Goal: Communication & Community: Answer question/provide support

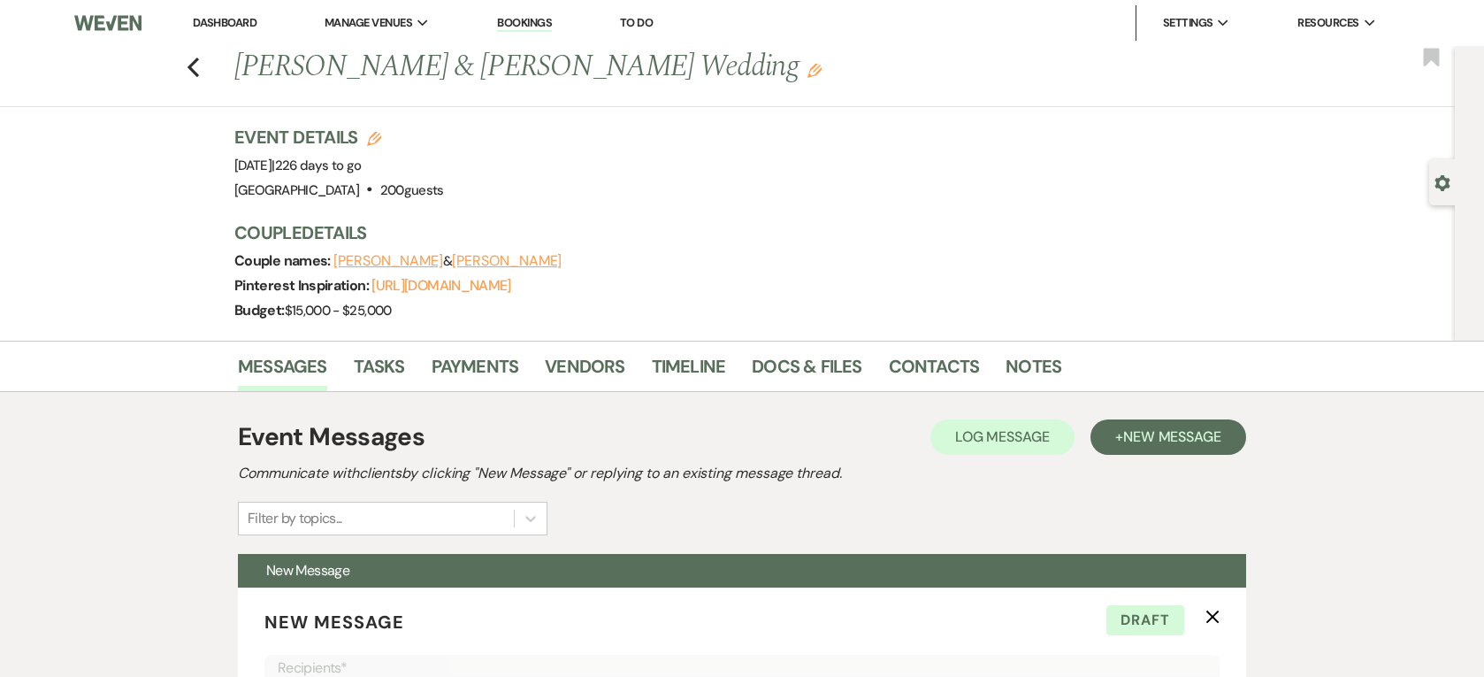
select select "5767"
drag, startPoint x: 453, startPoint y: 71, endPoint x: 589, endPoint y: 72, distance: 136.2
click at [589, 72] on h1 "Stephen Warino & Julia Legnon's Wedding Edit" at bounding box center [630, 67] width 792 height 42
drag, startPoint x: 589, startPoint y: 72, endPoint x: 580, endPoint y: 80, distance: 11.9
click at [580, 80] on h1 "Stephen Warino & Julia Legnon's Wedding Edit" at bounding box center [630, 67] width 792 height 42
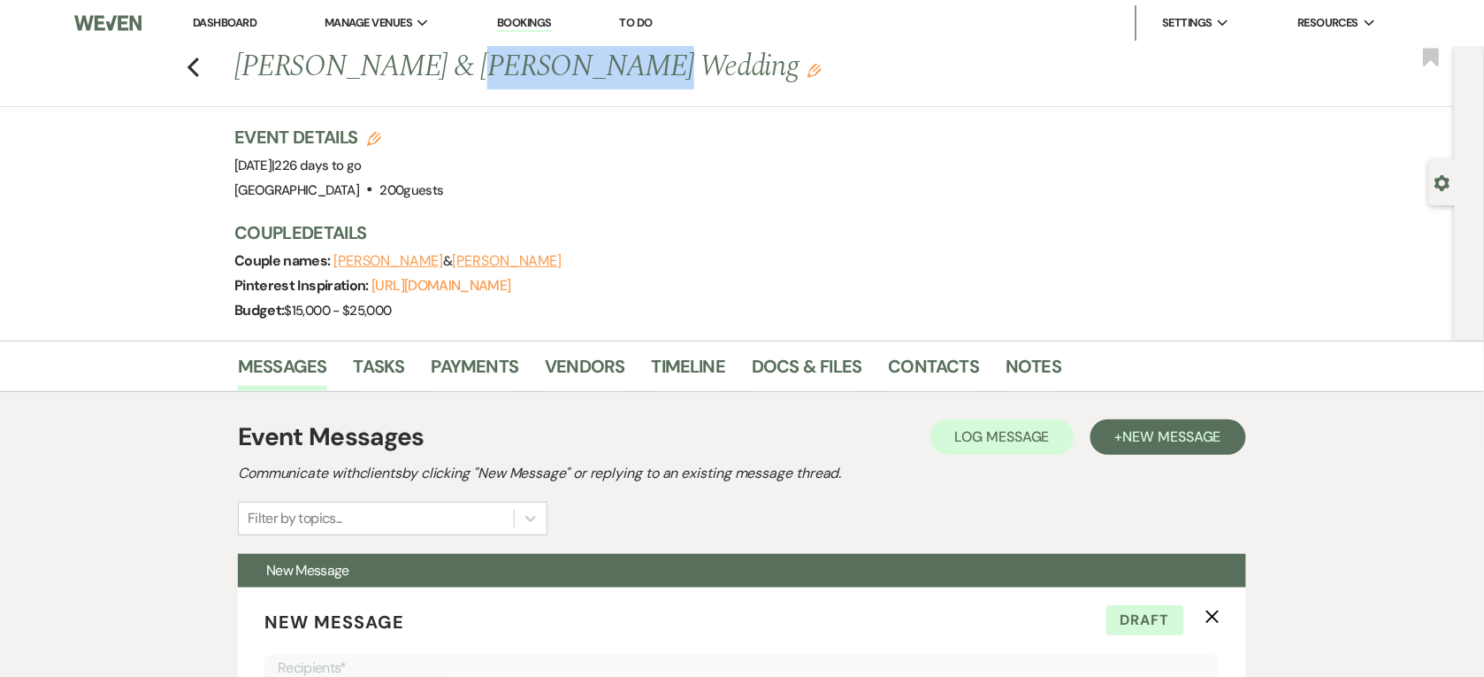
drag, startPoint x: 586, startPoint y: 76, endPoint x: 455, endPoint y: 75, distance: 130.9
click at [455, 75] on h1 "Stephen Warino & Julia Legnon's Wedding Edit" at bounding box center [630, 67] width 792 height 42
drag, startPoint x: 455, startPoint y: 75, endPoint x: 451, endPoint y: 204, distance: 129.2
click at [451, 204] on div "Event Details Edit Event Date: Saturday, May 9th, 2026 | 226 days to go Venue: …" at bounding box center [738, 233] width 1008 height 216
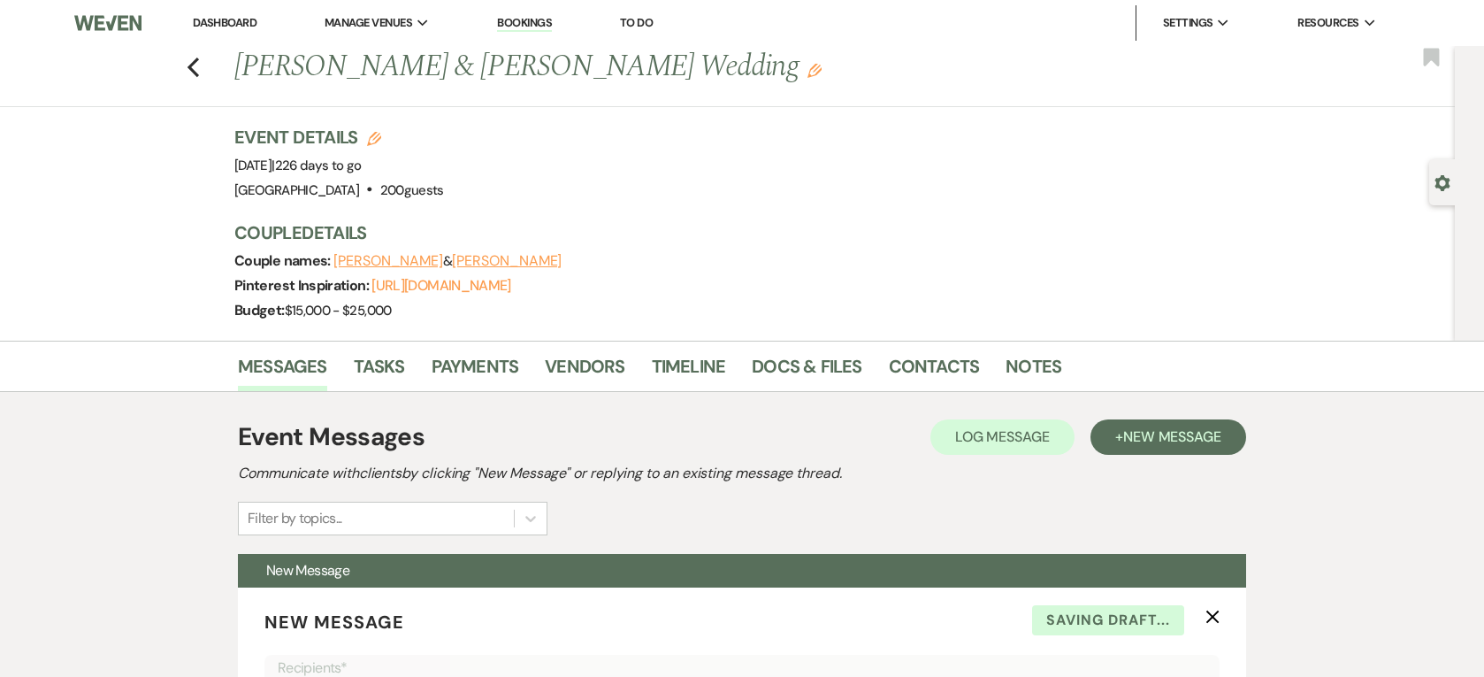
select select "5767"
click at [240, 20] on link "Dashboard" at bounding box center [225, 22] width 64 height 15
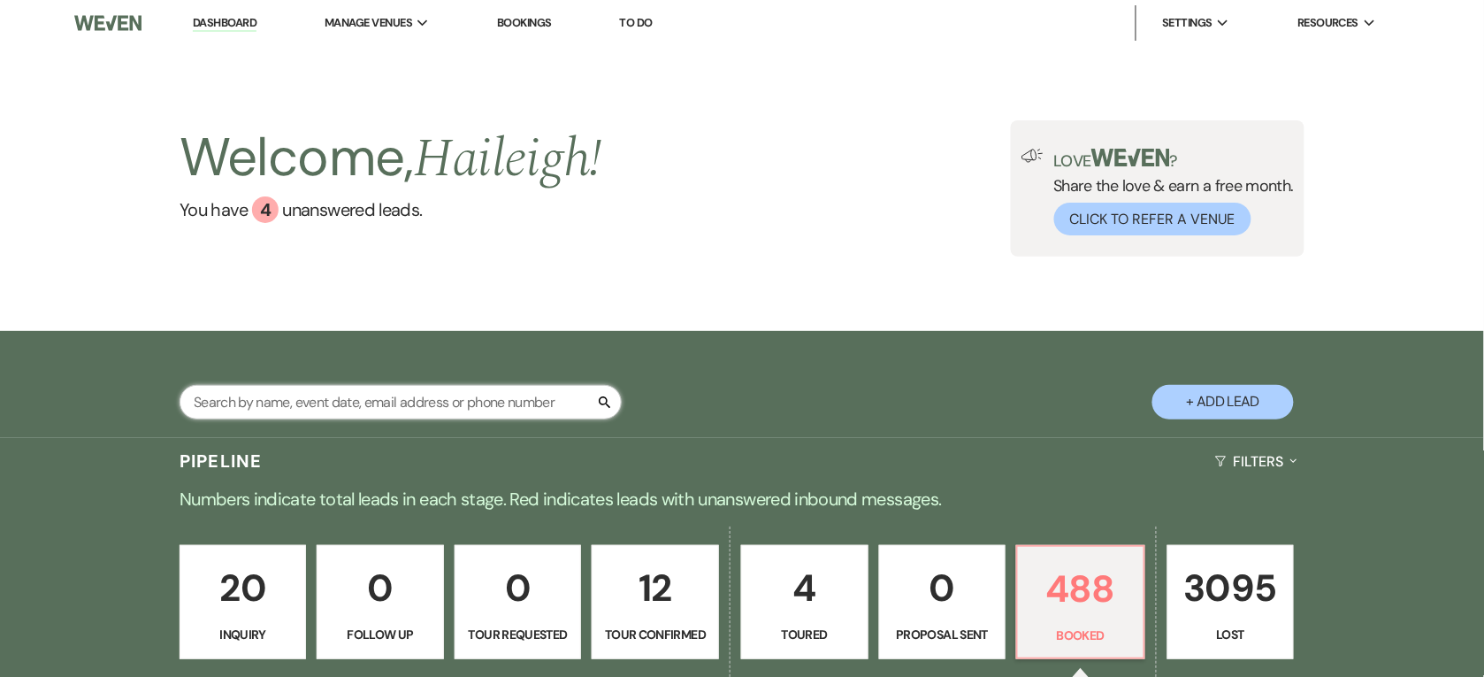
click at [314, 409] on input "text" at bounding box center [401, 402] width 442 height 34
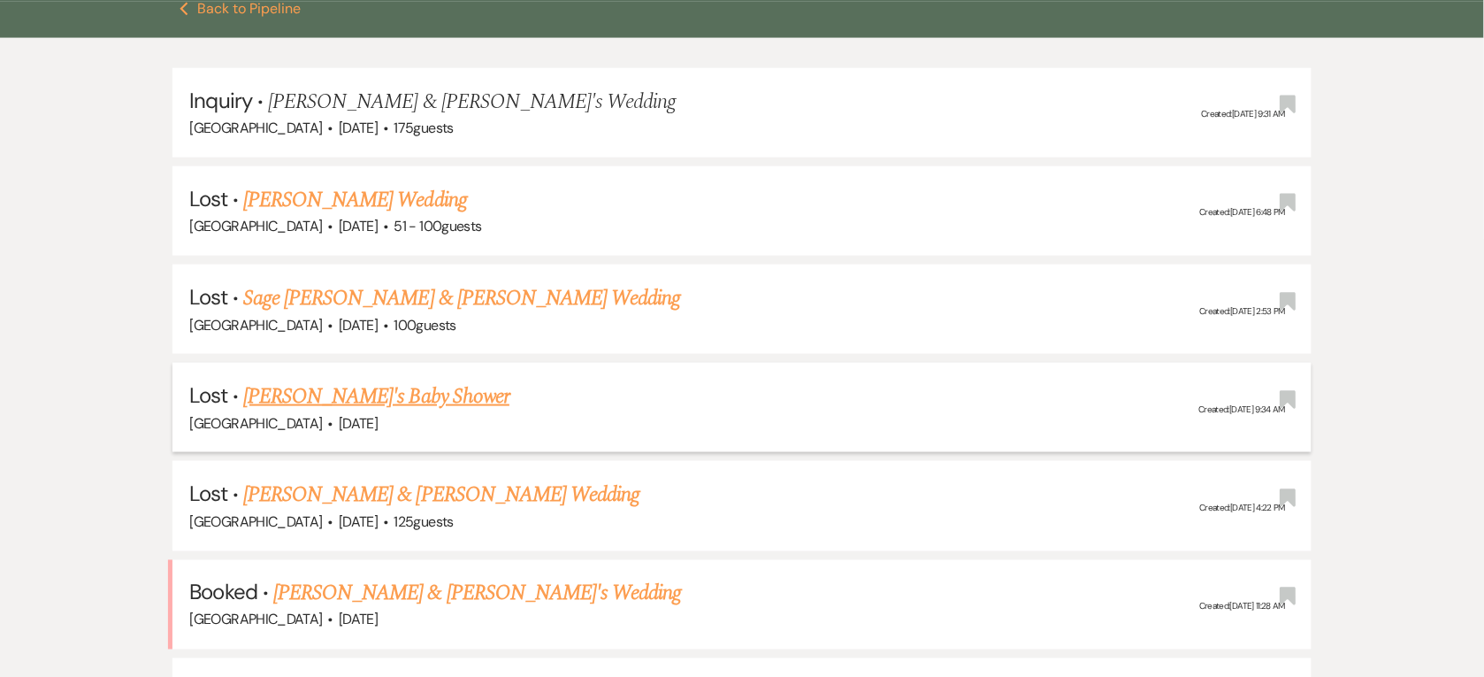
scroll to position [442, 0]
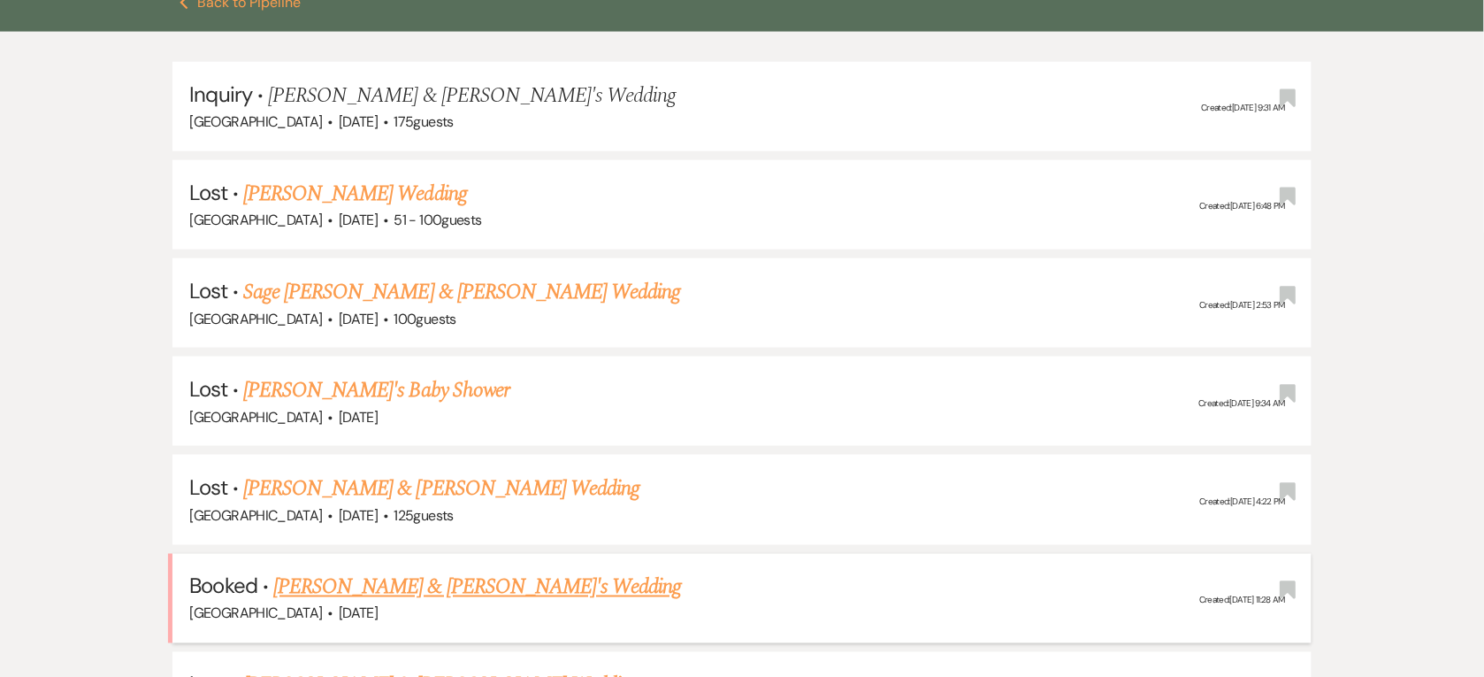
type input "[PERSON_NAME]"
click at [453, 576] on link "[PERSON_NAME] & [PERSON_NAME]'s Wedding" at bounding box center [477, 587] width 409 height 32
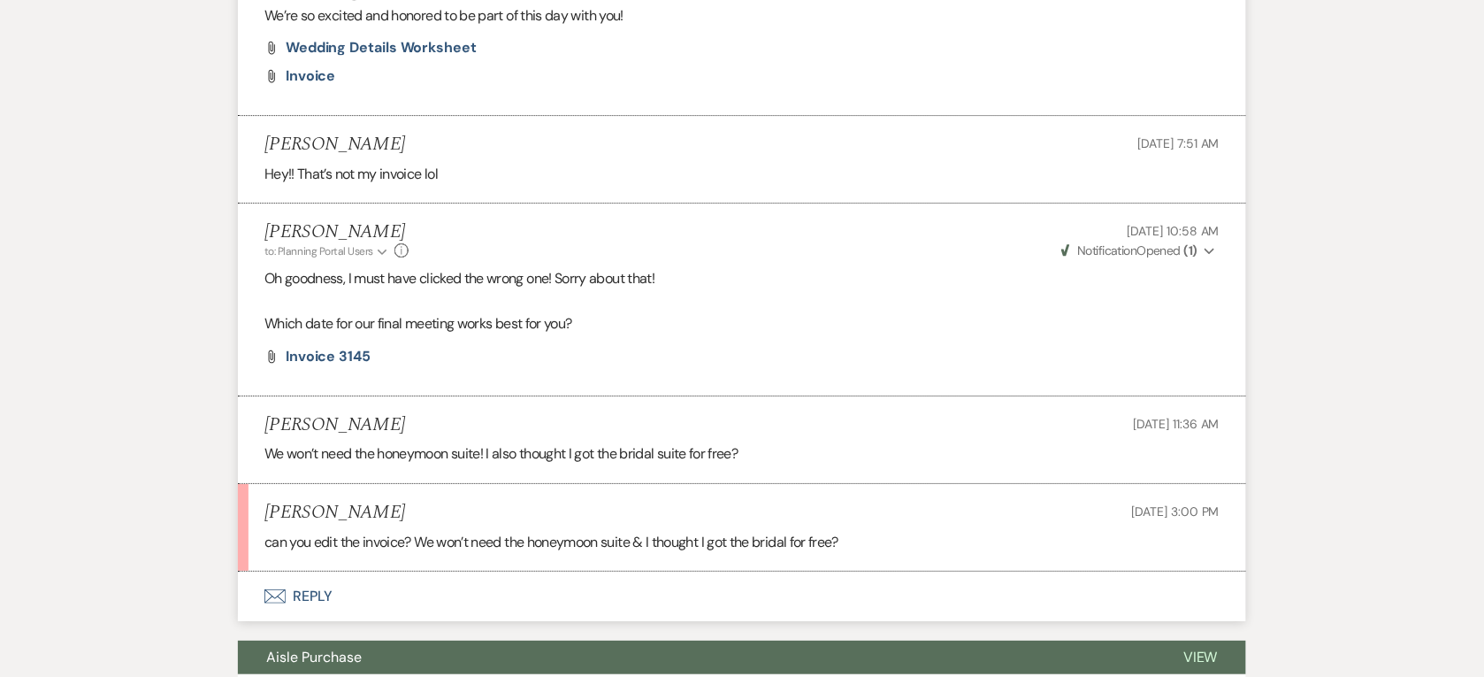
scroll to position [1716, 0]
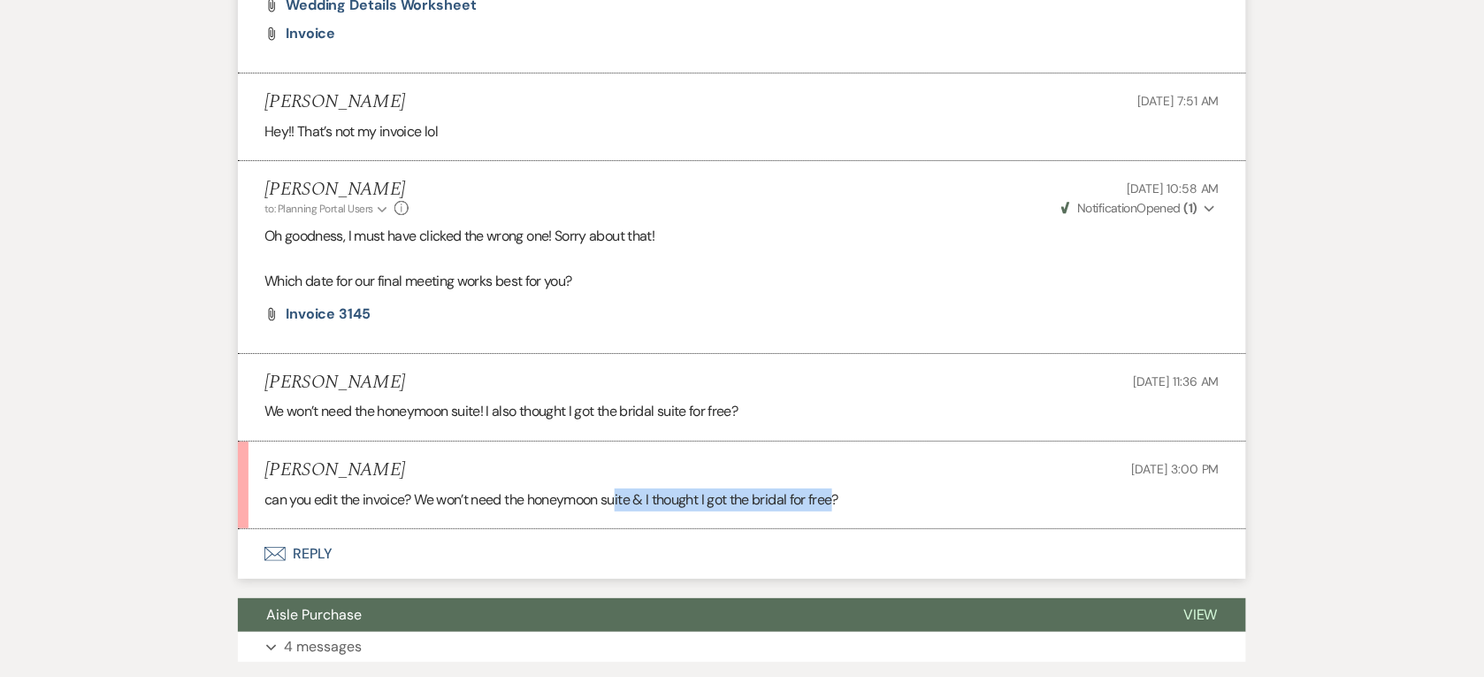
drag, startPoint x: 843, startPoint y: 498, endPoint x: 622, endPoint y: 498, distance: 221.1
click at [622, 498] on p "can you edit the invoice? We won’t need the honeymoon suite & I thought I got t…" at bounding box center [741, 499] width 955 height 23
drag, startPoint x: 622, startPoint y: 498, endPoint x: 606, endPoint y: 501, distance: 16.1
click at [606, 501] on p "can you edit the invoice? We won’t need the honeymoon suite & I thought I got t…" at bounding box center [741, 499] width 955 height 23
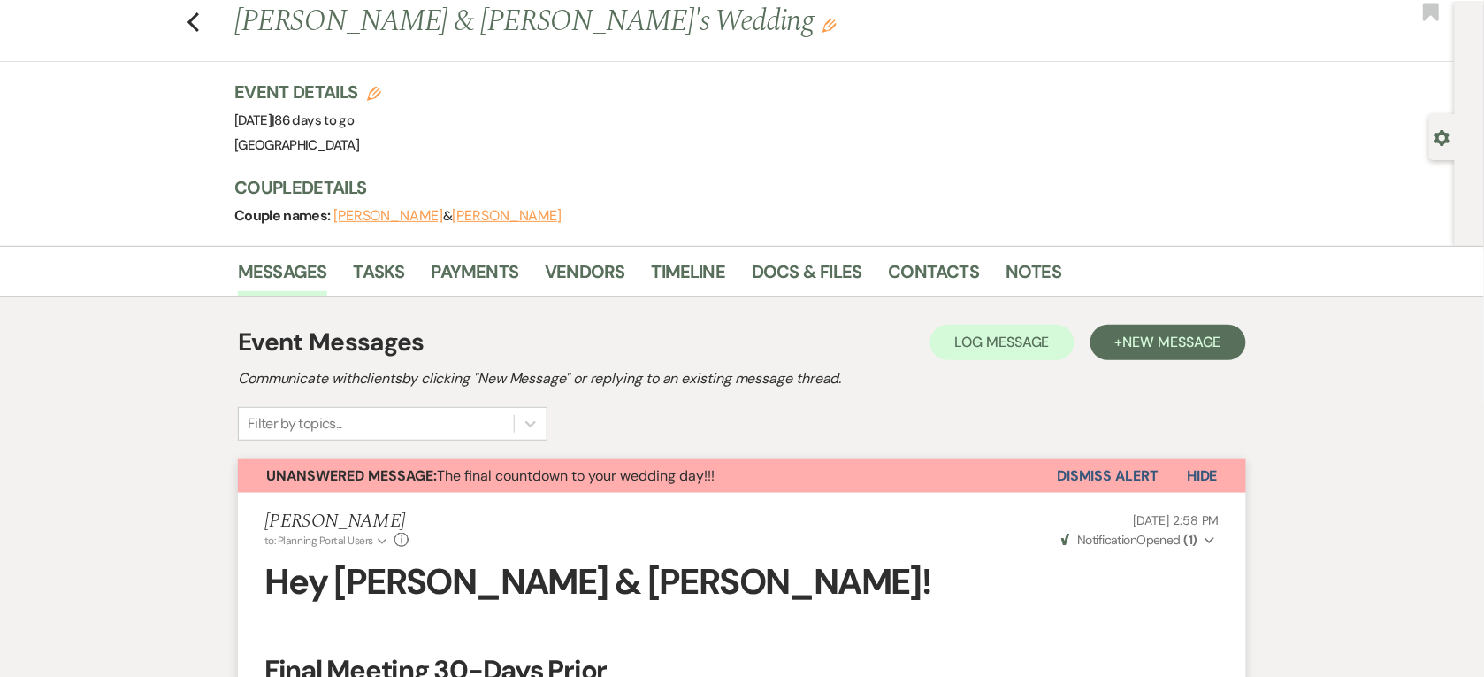
scroll to position [0, 0]
